Goal: Transaction & Acquisition: Obtain resource

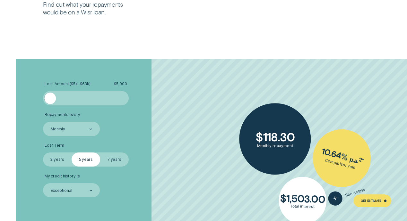
scroll to position [1027, 0]
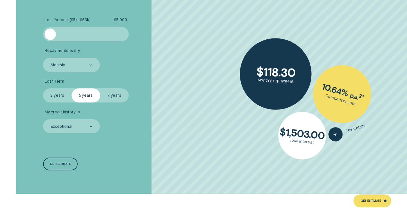
click at [63, 97] on label "3 years" at bounding box center [57, 96] width 29 height 14
click at [43, 89] on input "3 years" at bounding box center [43, 89] width 0 height 0
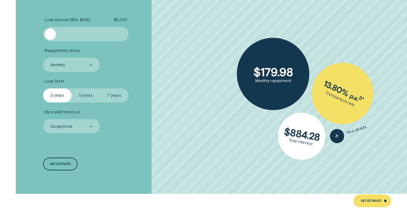
drag, startPoint x: 52, startPoint y: 37, endPoint x: 26, endPoint y: 33, distance: 25.6
click at [28, 33] on div "Loan Amount ( $5k - $63k ) $ 5,000 Repayments every Monthly Loan Term Select Lo…" at bounding box center [203, 94] width 380 height 199
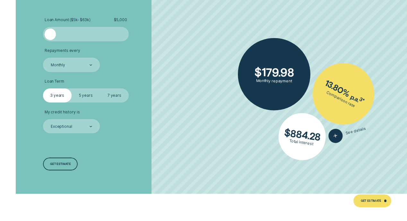
click at [91, 32] on div at bounding box center [86, 35] width 72 height 12
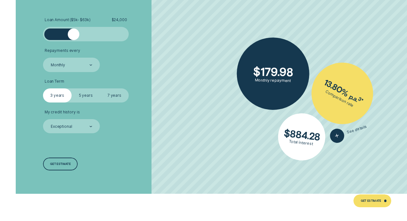
drag, startPoint x: 91, startPoint y: 32, endPoint x: 0, endPoint y: 25, distance: 91.1
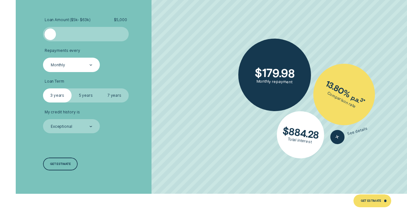
click at [90, 64] on div at bounding box center [91, 65] width 3 height 14
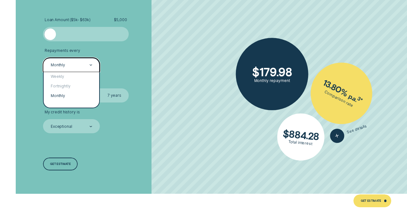
click at [90, 65] on icon at bounding box center [91, 65] width 3 height 1
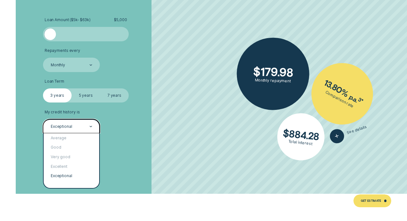
click at [86, 125] on div "Exceptional" at bounding box center [71, 127] width 42 height 6
click at [67, 168] on div "Excellent" at bounding box center [72, 167] width 56 height 10
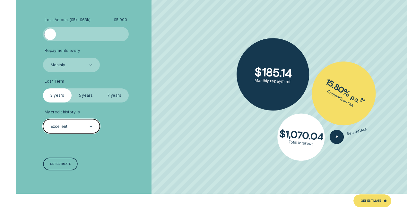
click at [90, 126] on div at bounding box center [91, 127] width 3 height 14
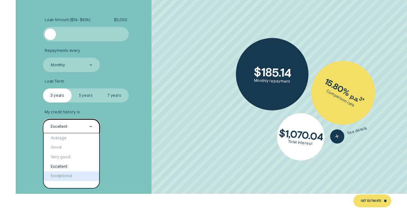
click at [70, 177] on div "Exceptional" at bounding box center [72, 177] width 56 height 10
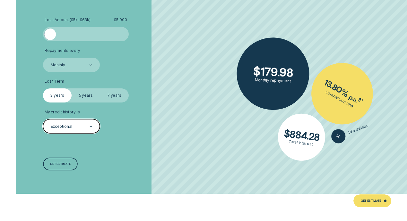
click at [90, 128] on div at bounding box center [91, 127] width 3 height 14
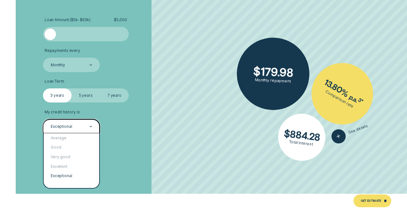
click at [70, 175] on div "Exceptional" at bounding box center [72, 177] width 56 height 10
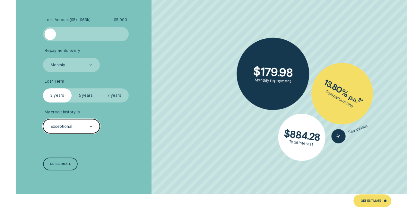
click at [75, 129] on div "Exceptional" at bounding box center [71, 127] width 42 height 6
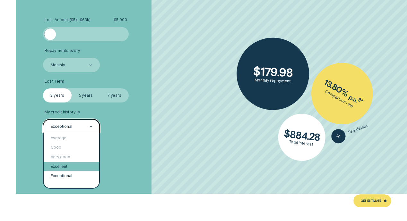
click at [73, 171] on div "Excellent" at bounding box center [72, 167] width 56 height 10
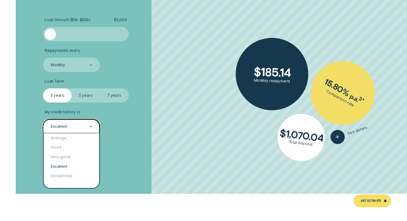
click at [80, 128] on div "Excellent" at bounding box center [71, 127] width 42 height 6
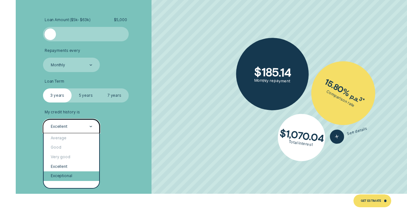
click at [75, 173] on div "Exceptional" at bounding box center [72, 177] width 56 height 10
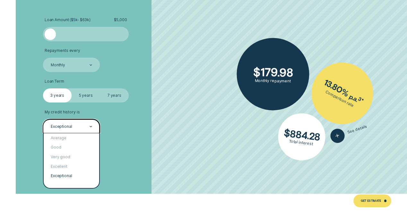
click at [91, 128] on div at bounding box center [91, 127] width 3 height 14
click at [76, 167] on div "Excellent" at bounding box center [72, 167] width 56 height 10
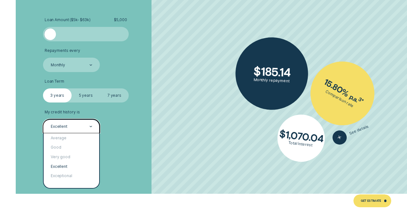
click at [87, 125] on div "Excellent" at bounding box center [71, 127] width 42 height 6
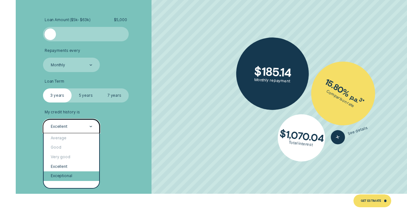
click at [72, 176] on div "Exceptional" at bounding box center [72, 177] width 56 height 10
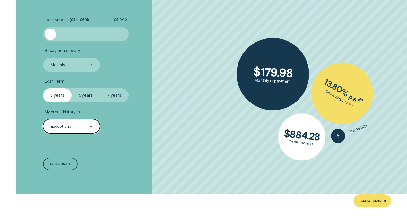
click at [93, 122] on div "Exceptional" at bounding box center [71, 126] width 57 height 14
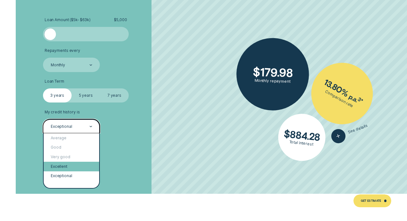
click at [71, 166] on div "Excellent" at bounding box center [72, 167] width 56 height 10
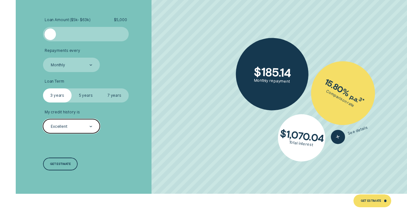
click at [87, 125] on div "Excellent" at bounding box center [71, 127] width 42 height 6
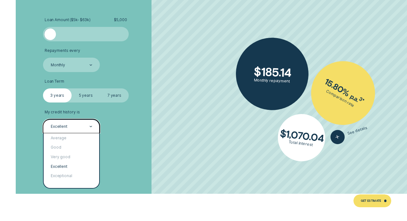
click at [158, 117] on li "My credit history is option Excellent, selected. option Excellent selected, 4 o…" at bounding box center [108, 121] width 131 height 23
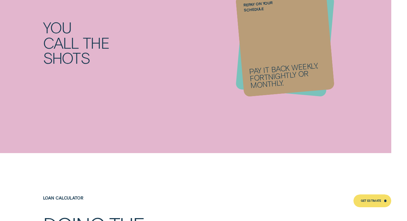
scroll to position [546, 0]
